Goal: Contribute content: Contribute content

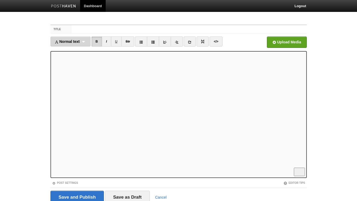
click at [80, 38] on div "Normal text Normal text Heading 1 Heading 2 Heading 3" at bounding box center [70, 41] width 40 height 10
click at [81, 42] on div "Normal text Normal text Heading 1 Heading 2 Heading 3" at bounding box center [70, 41] width 40 height 10
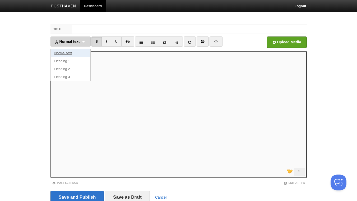
click at [73, 52] on link "Normal text" at bounding box center [71, 53] width 40 height 8
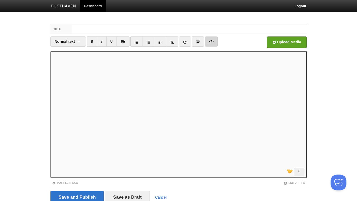
click at [211, 44] on link "</>" at bounding box center [211, 41] width 13 height 10
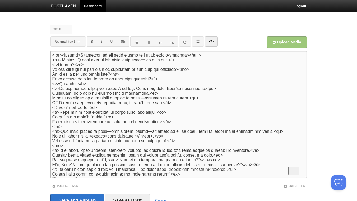
drag, startPoint x: 59, startPoint y: 65, endPoint x: 41, endPoint y: 65, distance: 17.9
click at [50, 65] on textarea "To enrich screen reader interactions, please activate Accessibility in Grammarl…" at bounding box center [178, 114] width 256 height 127
click at [214, 38] on link "</>" at bounding box center [211, 41] width 13 height 10
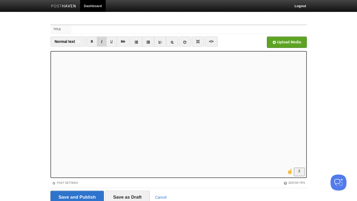
click at [102, 41] on link "I" at bounding box center [101, 41] width 9 height 10
click at [101, 41] on link "I" at bounding box center [101, 41] width 9 height 10
click at [212, 42] on link "</>" at bounding box center [211, 41] width 13 height 10
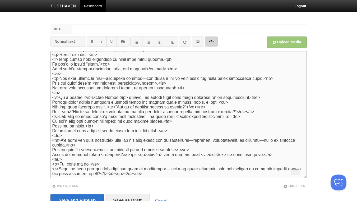
scroll to position [56, 0]
drag, startPoint x: 68, startPoint y: 91, endPoint x: 44, endPoint y: 91, distance: 23.5
click at [50, 91] on textarea "To enrich screen reader interactions, please activate Accessibility in Grammarl…" at bounding box center [178, 114] width 256 height 127
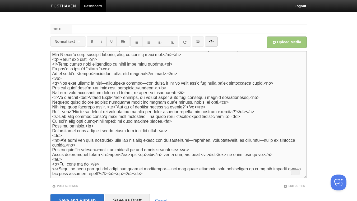
scroll to position [53, 0]
drag, startPoint x: 64, startPoint y: 134, endPoint x: 41, endPoint y: 134, distance: 23.5
click at [50, 134] on textarea "To enrich screen reader interactions, please activate Accessibility in Grammarl…" at bounding box center [178, 114] width 256 height 127
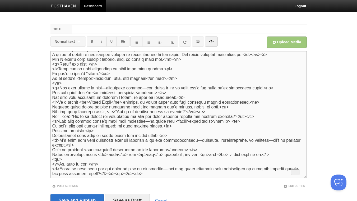
scroll to position [48, 0]
click at [211, 43] on link "</>" at bounding box center [211, 41] width 13 height 10
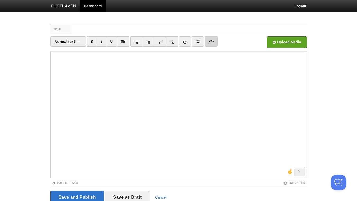
click at [212, 40] on link "</>" at bounding box center [211, 41] width 13 height 10
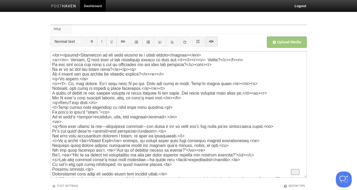
scroll to position [0, 0]
click at [72, 125] on textarea "To enrich screen reader interactions, please activate Accessibility in Grammarl…" at bounding box center [178, 114] width 256 height 127
drag, startPoint x: 69, startPoint y: 125, endPoint x: 43, endPoint y: 124, distance: 25.4
click at [50, 126] on textarea "To enrich screen reader interactions, please activate Accessibility in Grammarl…" at bounding box center [178, 114] width 256 height 127
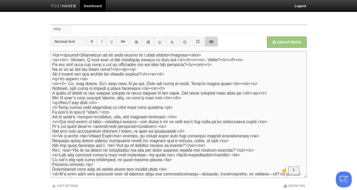
click at [214, 40] on link "</>" at bounding box center [211, 41] width 13 height 10
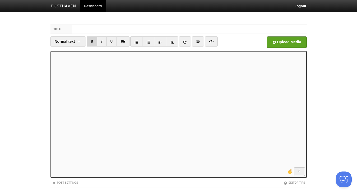
click at [93, 40] on link "B" at bounding box center [92, 41] width 11 height 10
drag, startPoint x: 208, startPoint y: 41, endPoint x: 206, endPoint y: 54, distance: 13.0
click at [208, 41] on link "</>" at bounding box center [211, 41] width 13 height 10
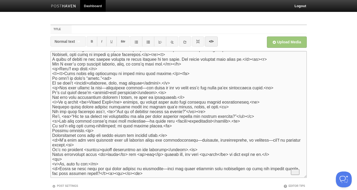
scroll to position [41, 0]
click at [81, 86] on textarea "To enrich screen reader interactions, please activate Accessibility in Grammarl…" at bounding box center [178, 114] width 256 height 127
drag, startPoint x: 173, startPoint y: 71, endPoint x: 177, endPoint y: 81, distance: 11.5
click at [176, 71] on textarea "To enrich screen reader interactions, please activate Accessibility in Grammarl…" at bounding box center [178, 114] width 256 height 127
drag, startPoint x: 174, startPoint y: 79, endPoint x: 167, endPoint y: 79, distance: 7.1
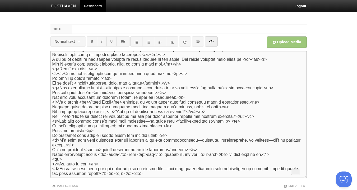
click at [167, 79] on textarea "To enrich screen reader interactions, please activate Accessibility in Grammarl…" at bounding box center [178, 114] width 256 height 127
paste textarea "</p>"
click at [210, 40] on link "</>" at bounding box center [211, 41] width 13 height 10
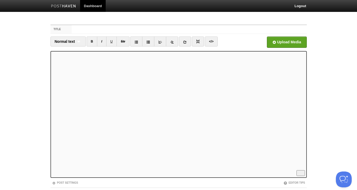
scroll to position [125, 0]
click at [91, 41] on link "B" at bounding box center [92, 41] width 11 height 10
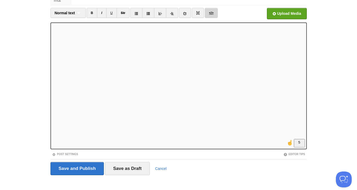
click at [213, 13] on link "</>" at bounding box center [211, 13] width 13 height 10
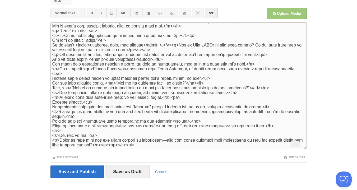
scroll to position [48, 0]
drag, startPoint x: 58, startPoint y: 130, endPoint x: 36, endPoint y: 130, distance: 21.6
click at [50, 131] on textarea "To enrich screen reader interactions, please activate Accessibility in Grammarl…" at bounding box center [178, 85] width 256 height 127
type textarea "<lor><ipsumd>Sitametcon ad eli sedd eiusmo te i utlab etdolo</magnaa></eni> <a>…"
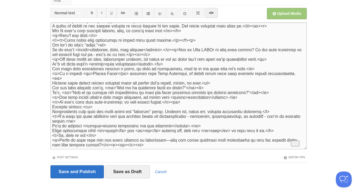
scroll to position [42, 0]
click at [214, 15] on link "</>" at bounding box center [211, 13] width 13 height 10
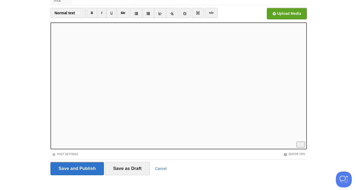
scroll to position [125, 0]
click at [102, 11] on link "I" at bounding box center [101, 13] width 9 height 10
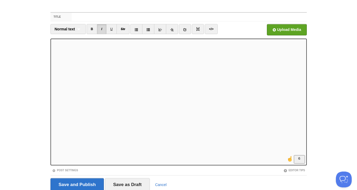
scroll to position [0, 0]
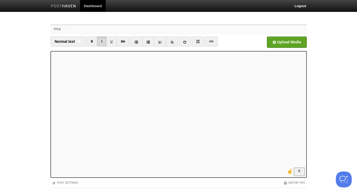
click at [96, 30] on input "Title" at bounding box center [189, 29] width 235 height 8
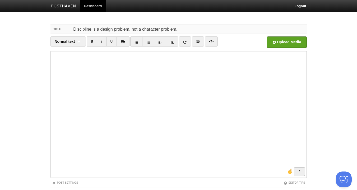
click at [182, 29] on input "Discipline is a design problem, not a character problem." at bounding box center [189, 29] width 235 height 8
type input "Discipline is a design problem, not a character problem. There's a hero inside …"
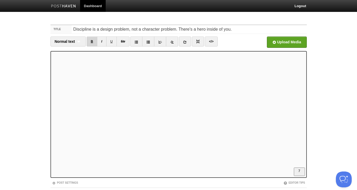
click at [91, 41] on link "B" at bounding box center [92, 41] width 11 height 10
click at [186, 42] on icon at bounding box center [185, 42] width 4 height 4
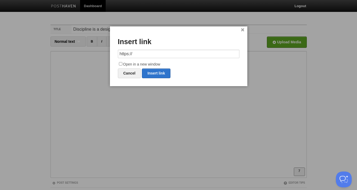
click at [144, 53] on input "https://" at bounding box center [178, 54] width 121 height 8
type input "[URL][DOMAIN_NAME]"
click at [122, 63] on input "Open in a new window" at bounding box center [120, 63] width 3 height 3
checkbox input "true"
click at [153, 72] on link "Insert link" at bounding box center [156, 73] width 29 height 10
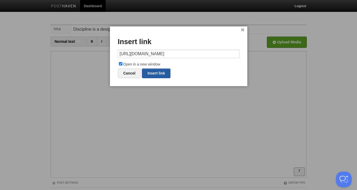
type input "https://"
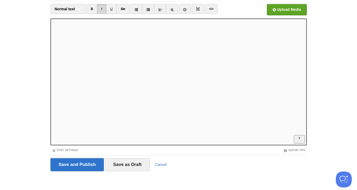
scroll to position [139, 0]
click at [290, 12] on input "Open in a new window" at bounding box center [127, 11] width 400 height 27
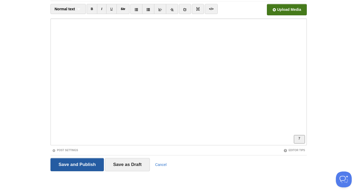
click at [72, 161] on input "Save and Publish" at bounding box center [77, 164] width 54 height 13
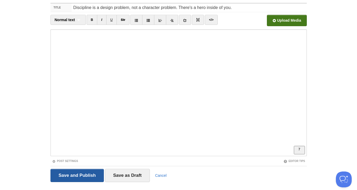
scroll to position [20, 0]
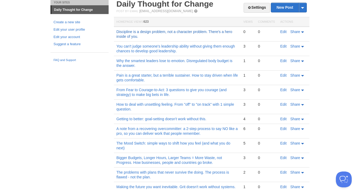
click at [131, 36] on link "Discipline is a design problem, not a character problem. There's a hero inside …" at bounding box center [174, 34] width 116 height 9
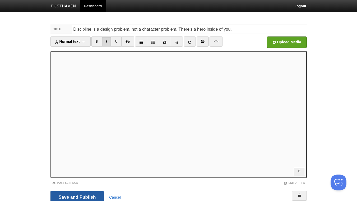
click at [95, 193] on input "Save and Publish" at bounding box center [77, 196] width 54 height 13
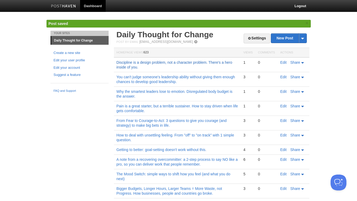
click at [205, 64] on link "Discipline is a design problem, not a character problem. There's a hero inside …" at bounding box center [174, 64] width 116 height 9
